Goal: Information Seeking & Learning: Learn about a topic

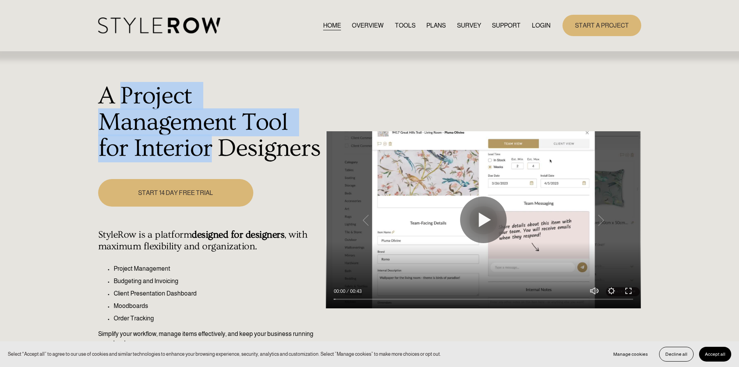
click at [184, 137] on h1 "A Project Management Tool for Interior Designers" at bounding box center [210, 122] width 224 height 79
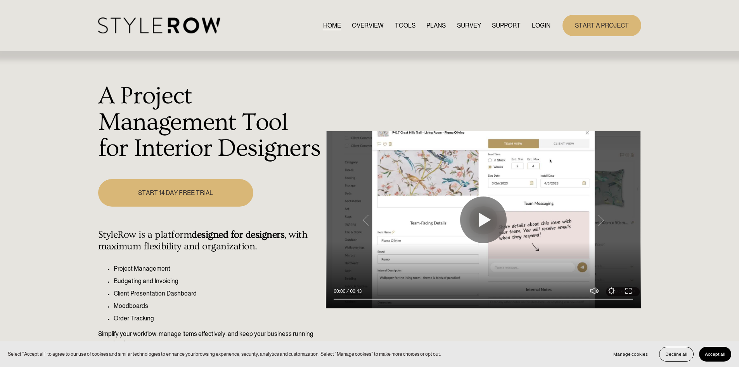
click at [154, 100] on h1 "A Project Management Tool for Interior Designers" at bounding box center [210, 122] width 224 height 79
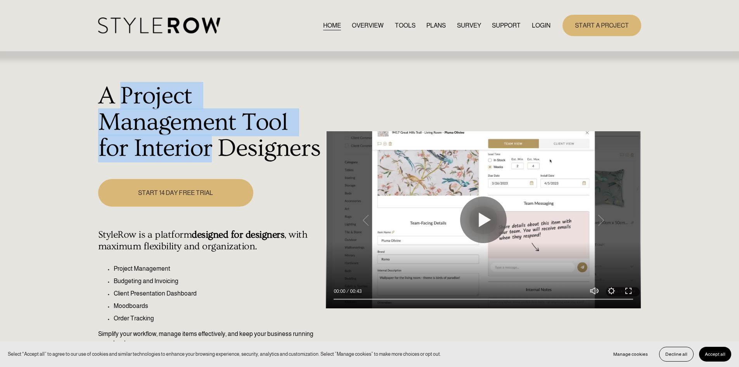
drag, startPoint x: 154, startPoint y: 100, endPoint x: 183, endPoint y: 140, distance: 50.0
click at [183, 140] on h1 "A Project Management Tool for Interior Designers" at bounding box center [210, 122] width 224 height 79
drag, startPoint x: 183, startPoint y: 140, endPoint x: 163, endPoint y: 91, distance: 53.1
click at [163, 91] on h1 "A Project Management Tool for Interior Designers" at bounding box center [210, 122] width 224 height 79
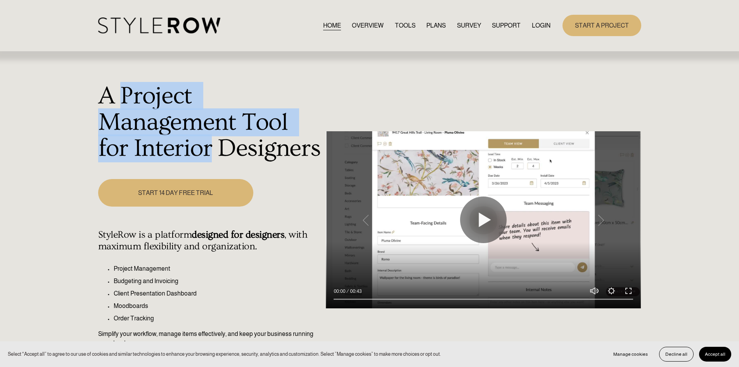
click at [163, 91] on h1 "A Project Management Tool for Interior Designers" at bounding box center [210, 122] width 224 height 79
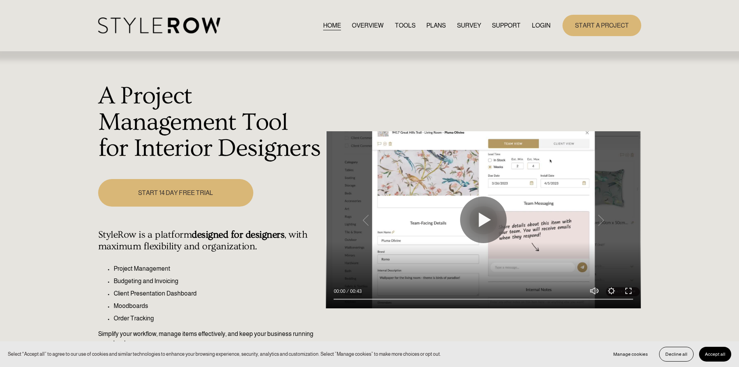
scroll to position [116, 0]
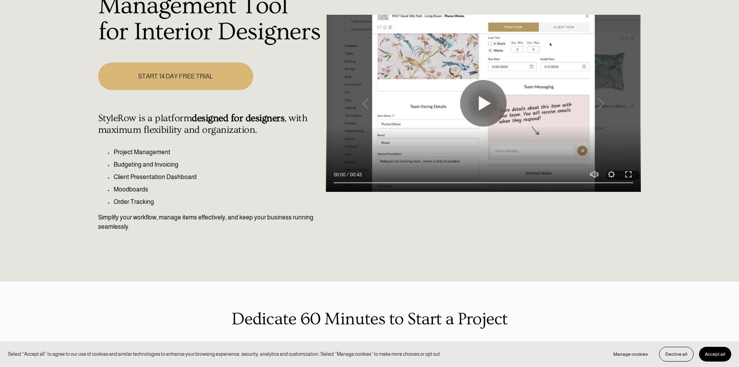
click at [154, 154] on p "Project Management" at bounding box center [218, 151] width 208 height 9
drag, startPoint x: 154, startPoint y: 154, endPoint x: 125, endPoint y: 200, distance: 55.0
click at [125, 200] on ul "Project Management Budgeting and Invoicing Client Presentation Dashboard Moodbo…" at bounding box center [210, 176] width 224 height 59
click at [125, 200] on p "Order Tracking" at bounding box center [218, 201] width 208 height 9
drag, startPoint x: 125, startPoint y: 200, endPoint x: 141, endPoint y: 153, distance: 50.2
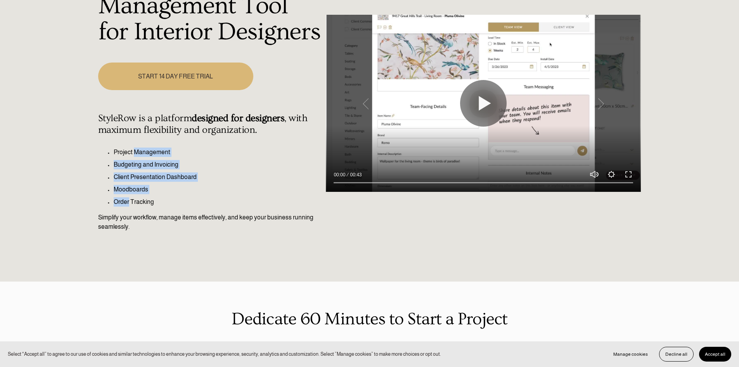
click at [141, 153] on ul "Project Management Budgeting and Invoicing Client Presentation Dashboard Moodbo…" at bounding box center [210, 176] width 224 height 59
click at [143, 151] on p "Project Management" at bounding box center [218, 151] width 208 height 9
